Goal: Task Accomplishment & Management: Use online tool/utility

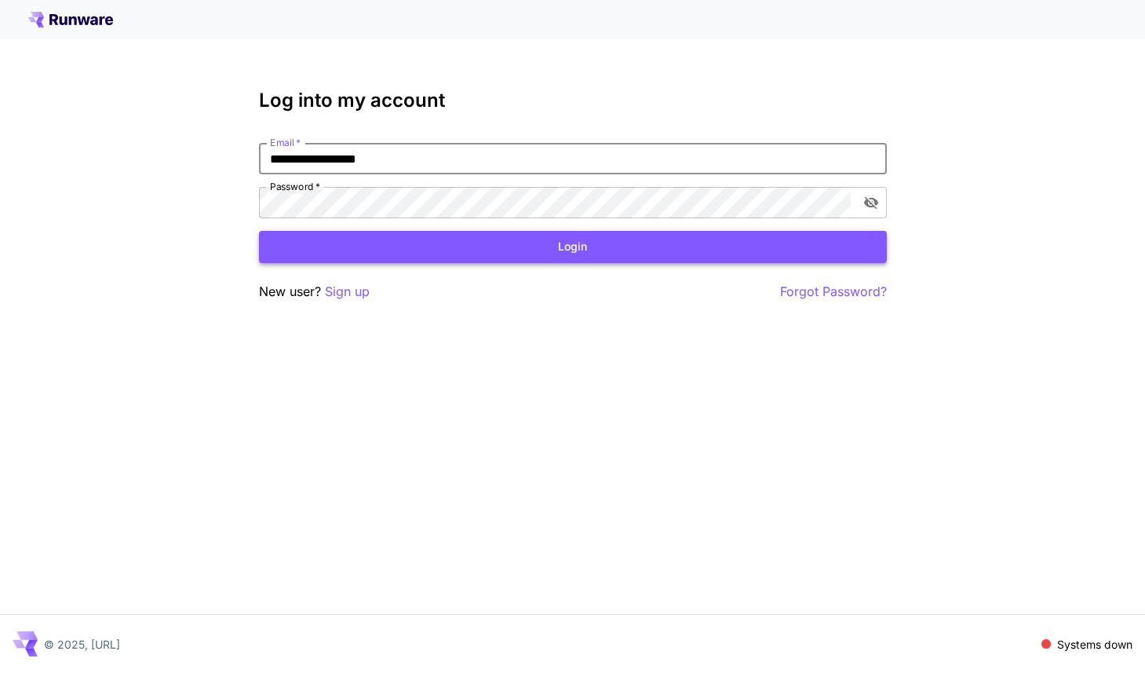
click at [566, 247] on button "Login" at bounding box center [573, 247] width 628 height 32
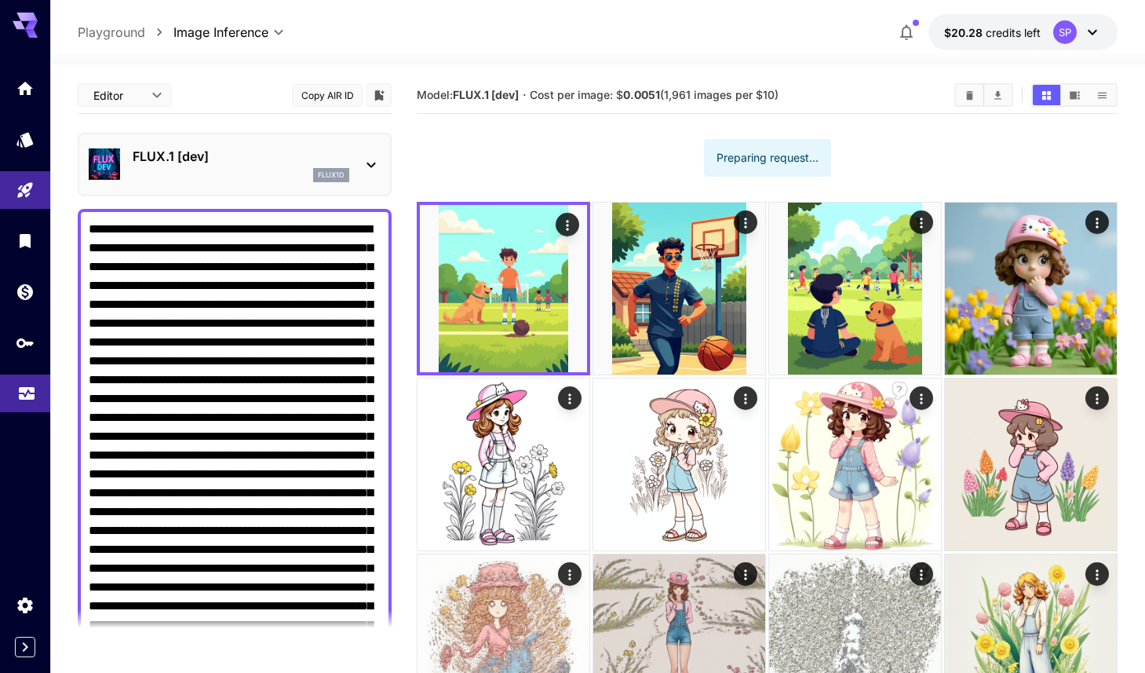
click at [23, 398] on icon "Usage" at bounding box center [26, 388] width 19 height 19
